Goal: Navigation & Orientation: Find specific page/section

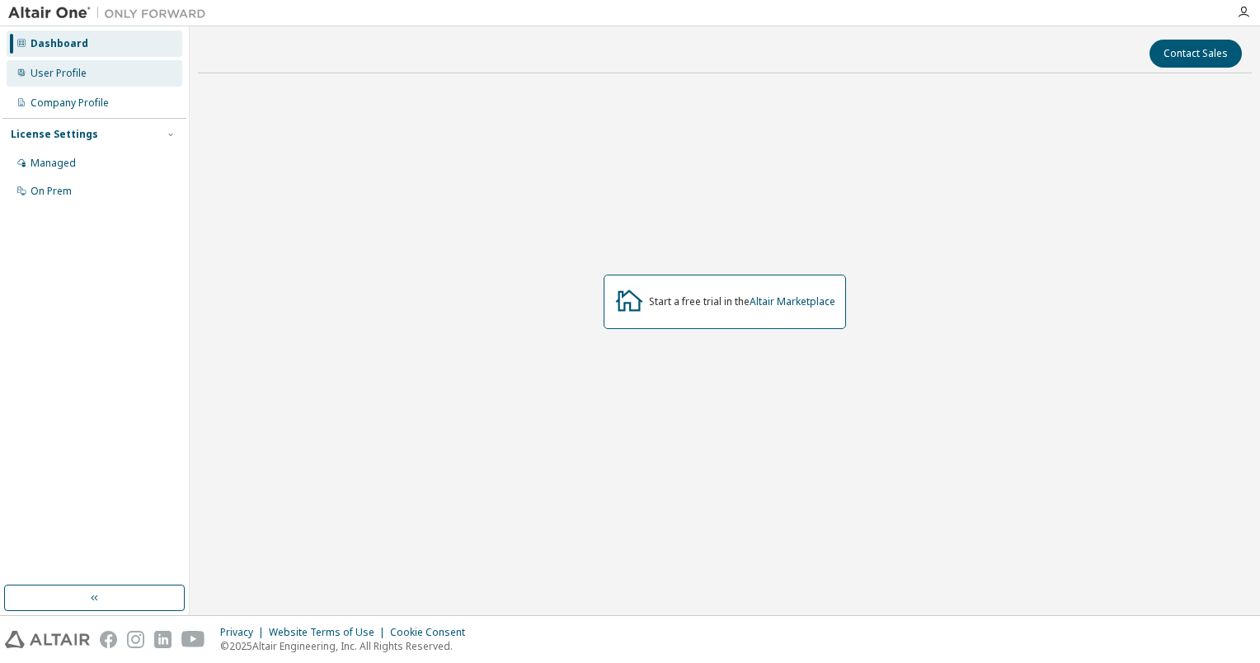
click at [69, 77] on div "User Profile" at bounding box center [59, 73] width 56 height 13
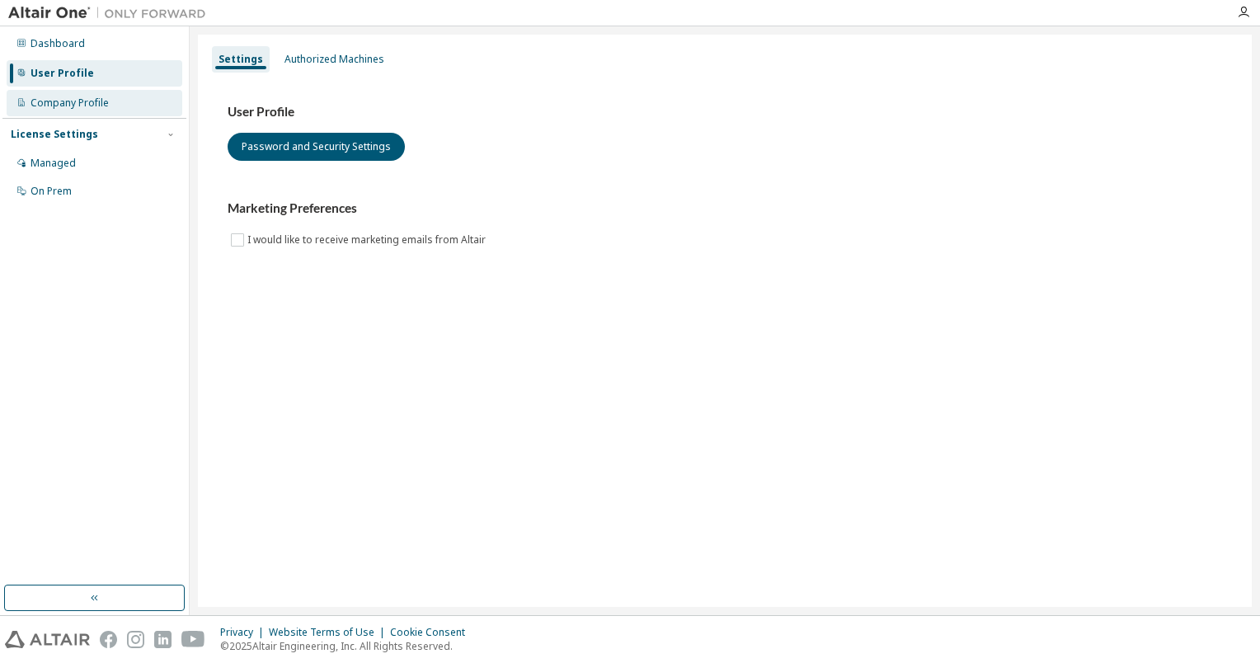
click at [63, 99] on div "Company Profile" at bounding box center [70, 102] width 78 height 13
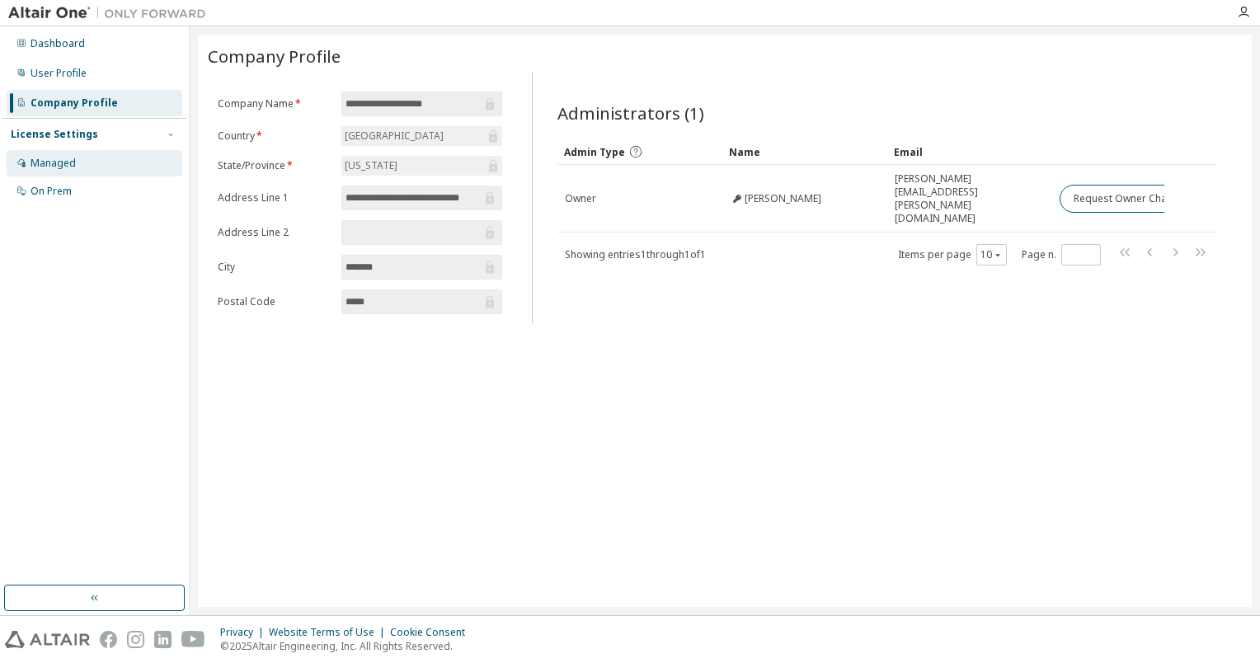
click at [63, 161] on div "Managed" at bounding box center [53, 163] width 45 height 13
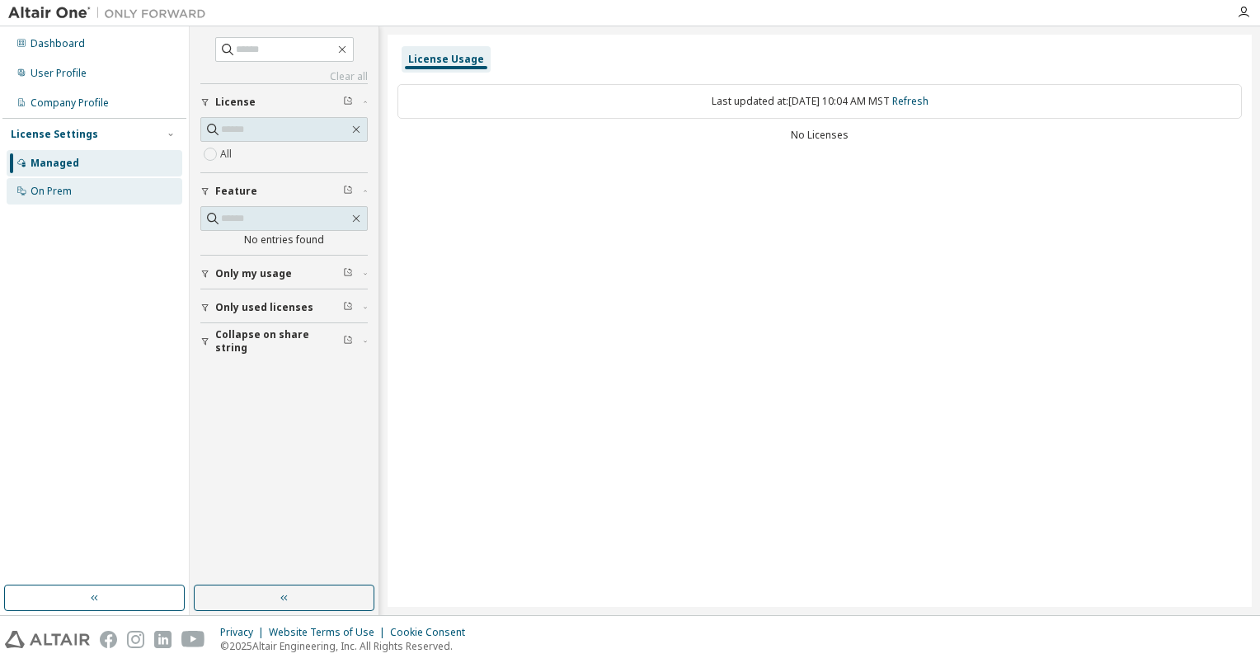
click at [61, 198] on div "On Prem" at bounding box center [95, 191] width 176 height 26
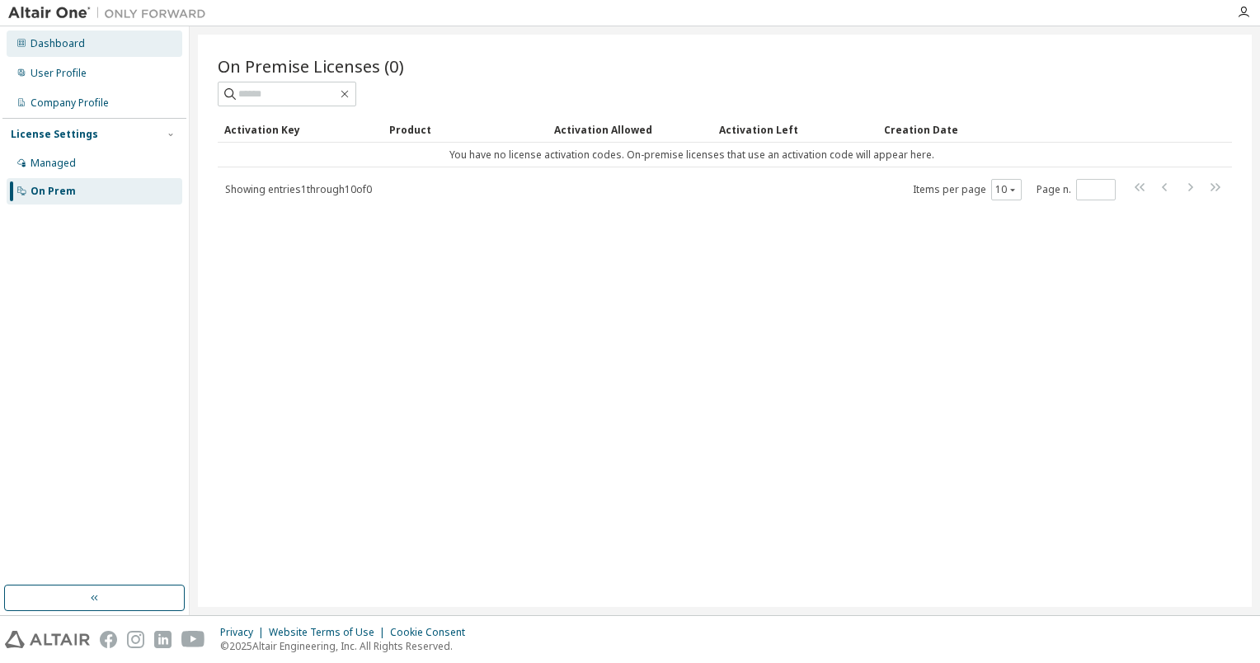
click at [74, 40] on div "Dashboard" at bounding box center [58, 43] width 54 height 13
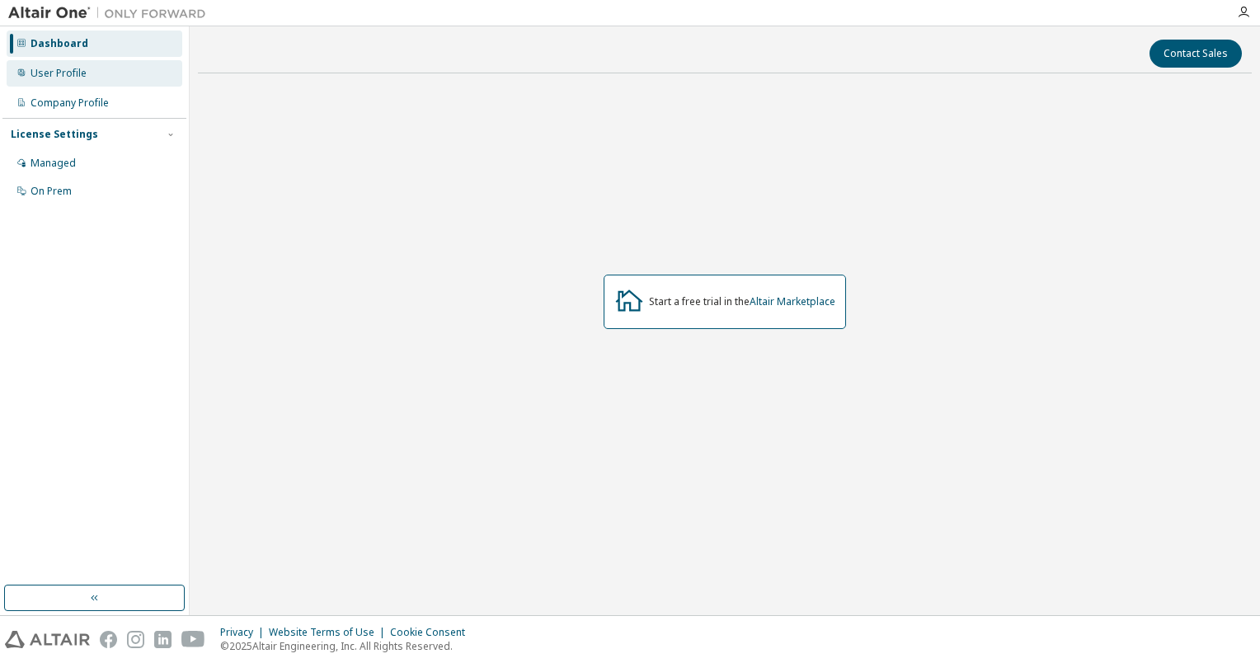
click at [73, 69] on div "User Profile" at bounding box center [59, 73] width 56 height 13
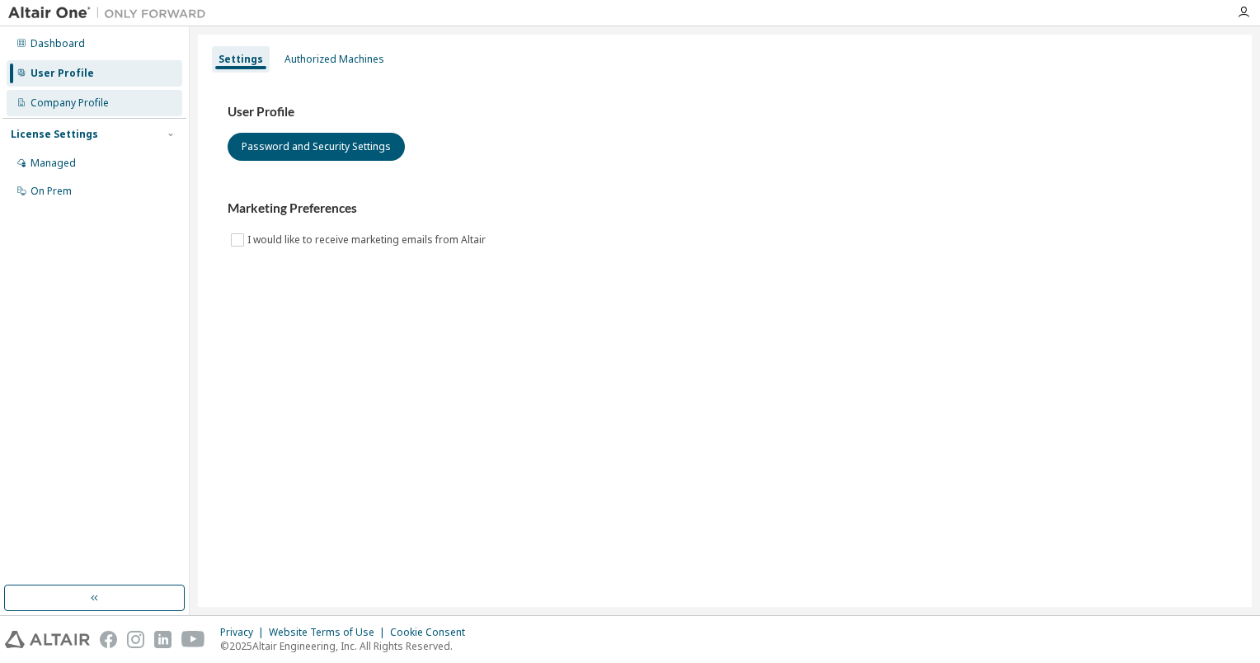
click at [73, 96] on div "Company Profile" at bounding box center [70, 102] width 78 height 13
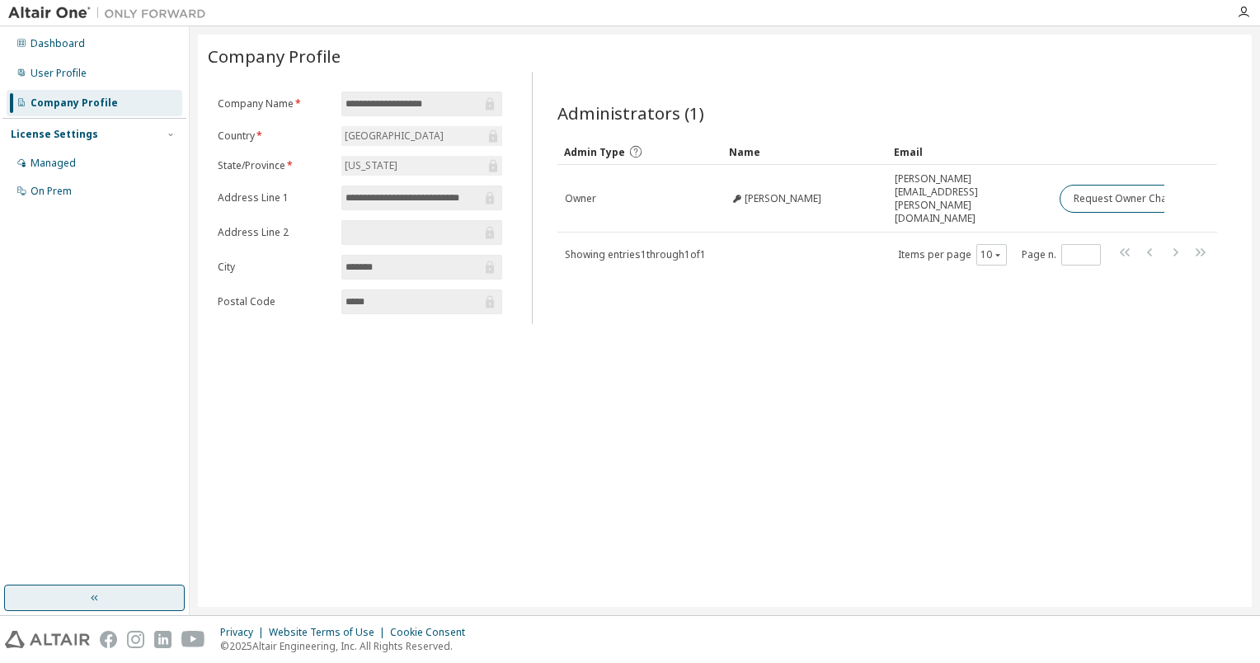
click at [95, 595] on icon "button" at bounding box center [94, 597] width 13 height 13
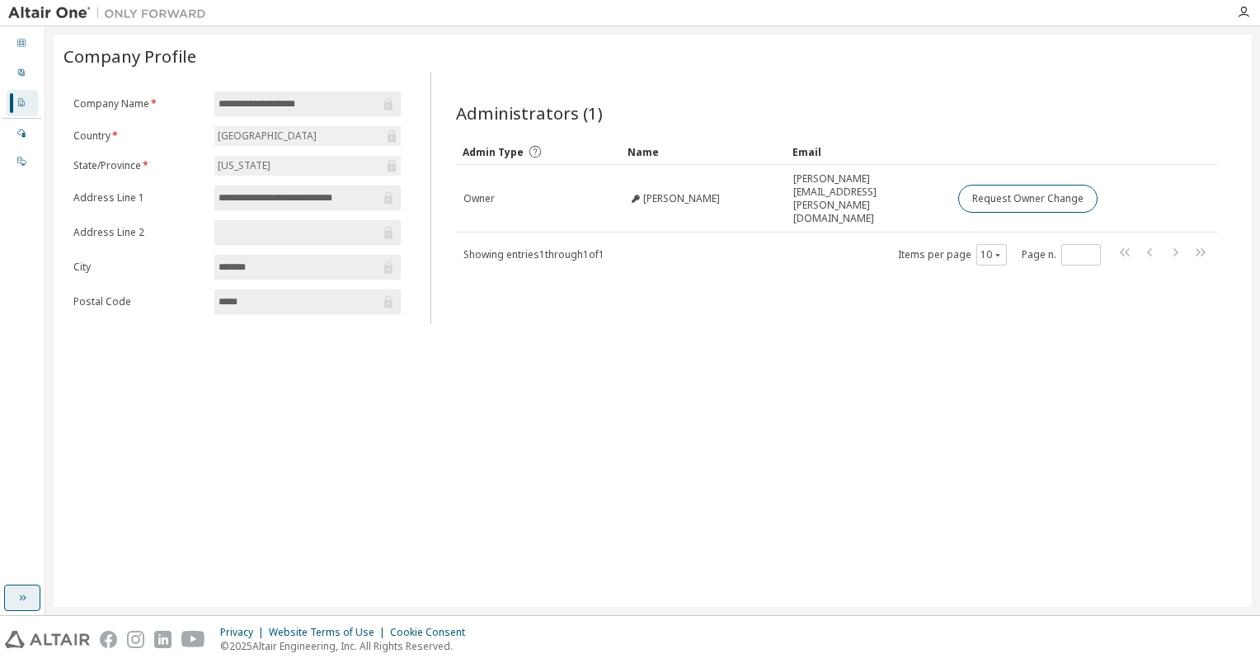
click at [9, 600] on button "button" at bounding box center [22, 598] width 36 height 26
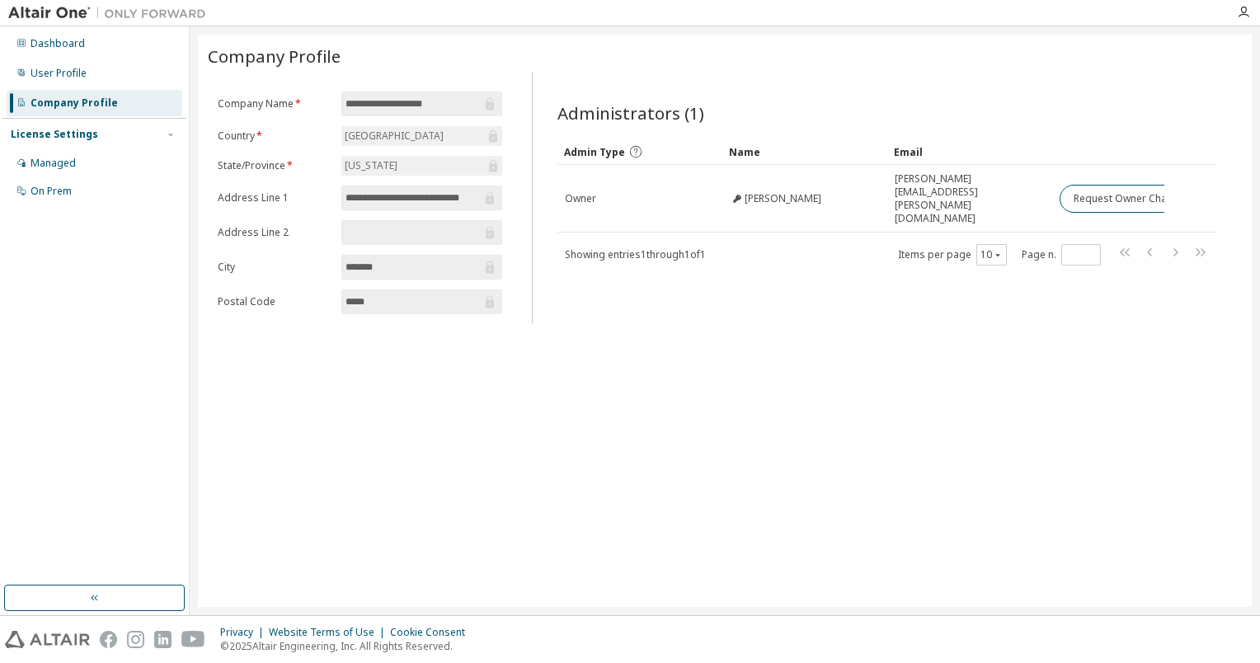
click at [61, 5] on img at bounding box center [111, 13] width 206 height 16
click at [81, 17] on img at bounding box center [111, 13] width 206 height 16
click at [115, 15] on img at bounding box center [111, 13] width 206 height 16
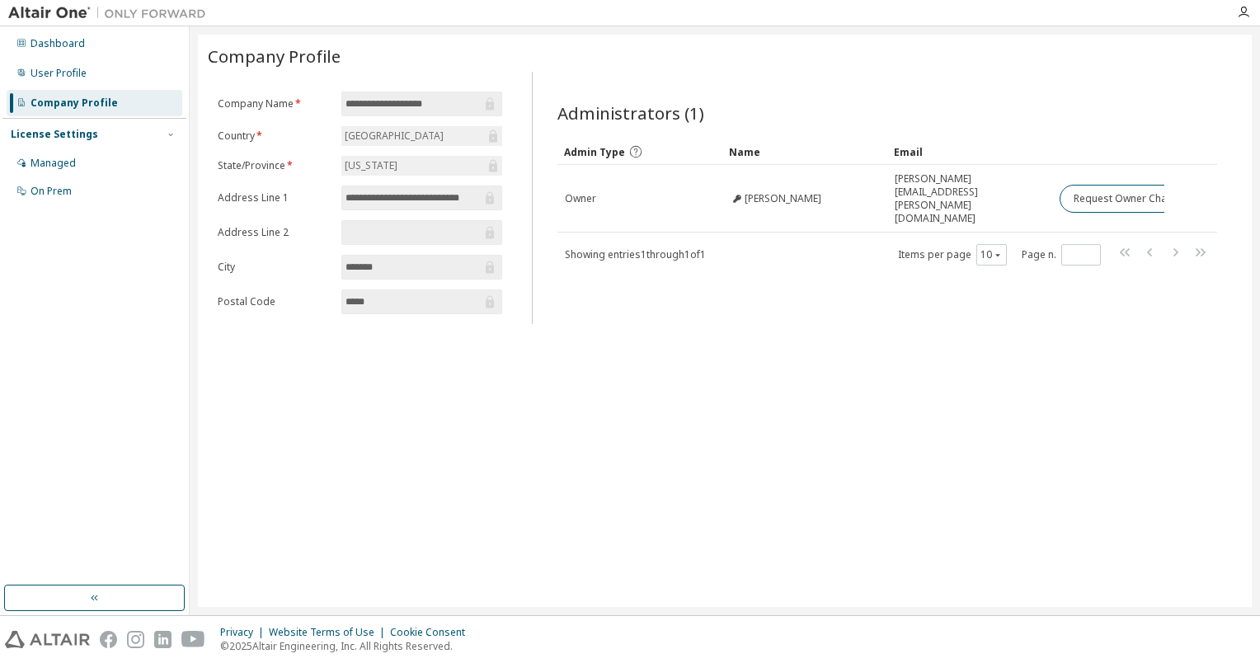
click at [130, 13] on img at bounding box center [111, 13] width 206 height 16
drag, startPoint x: 130, startPoint y: 13, endPoint x: 78, endPoint y: 16, distance: 52.0
click at [131, 13] on img at bounding box center [111, 13] width 206 height 16
click at [46, 6] on img at bounding box center [111, 13] width 206 height 16
click at [46, 7] on img at bounding box center [111, 13] width 206 height 16
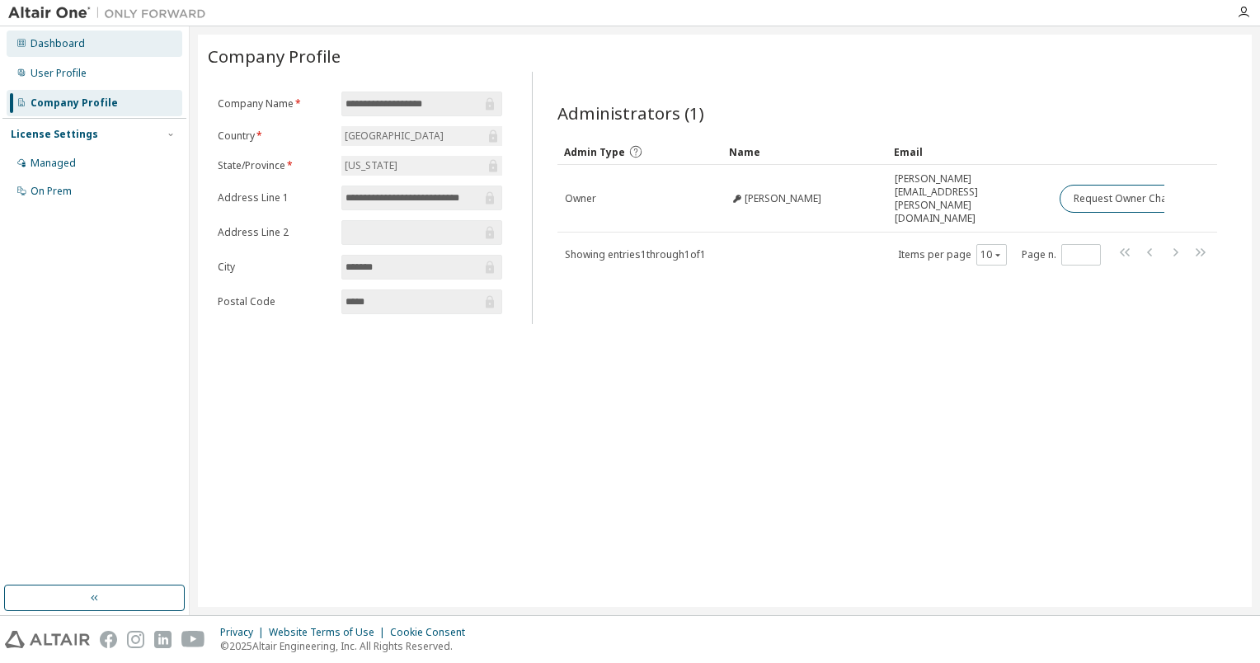
click at [49, 45] on div "Dashboard" at bounding box center [58, 43] width 54 height 13
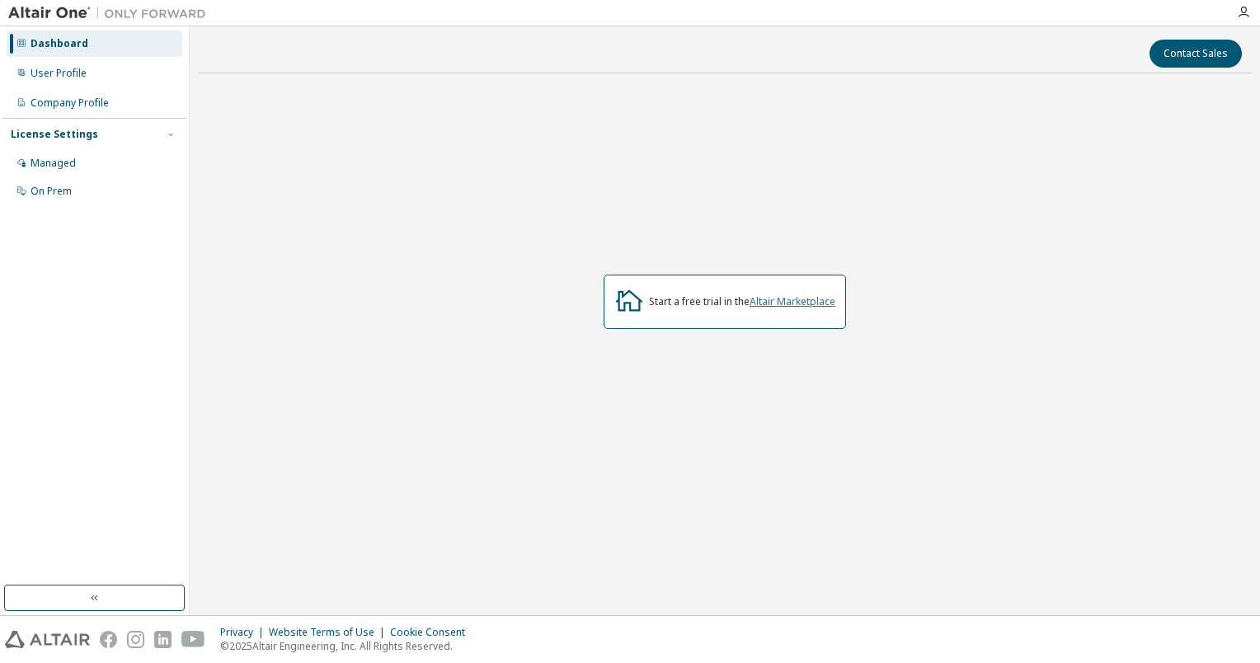
click at [807, 304] on link "Altair Marketplace" at bounding box center [793, 301] width 86 height 14
